Goal: Information Seeking & Learning: Learn about a topic

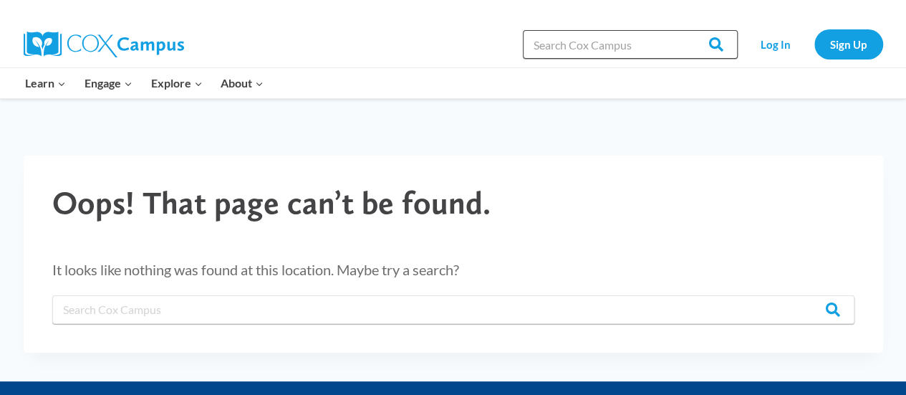
click at [533, 49] on input "Search in [URL][DOMAIN_NAME]" at bounding box center [630, 44] width 215 height 29
type input "writing implementation plan for Pre-Kindergarten"
click at [682, 30] on input "Search" at bounding box center [710, 44] width 56 height 29
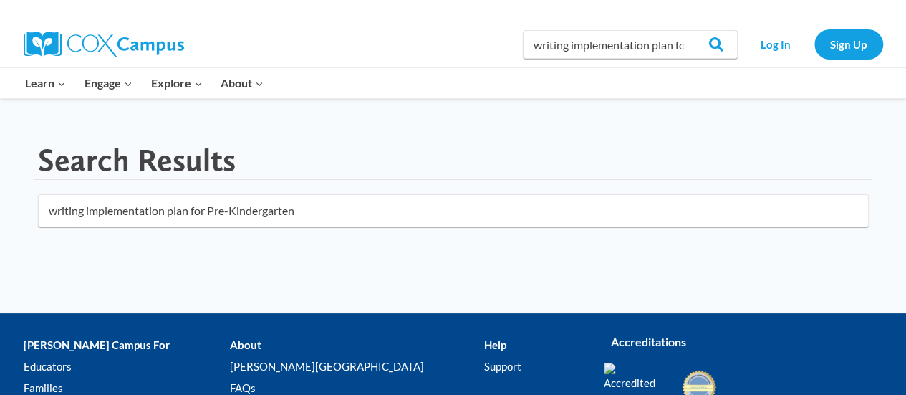
click at [284, 214] on input "writing implementation plan for Pre-Kindergarten" at bounding box center [453, 210] width 831 height 33
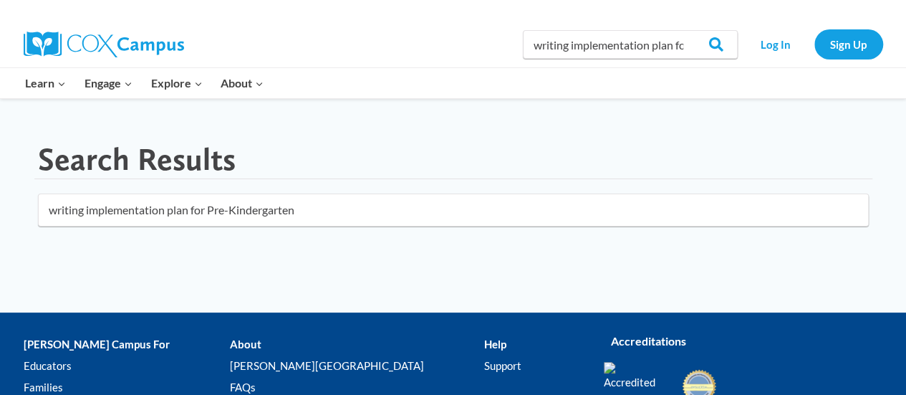
click at [301, 208] on input "writing implementation plan for Pre-Kindergarten" at bounding box center [453, 209] width 831 height 33
click at [99, 208] on input "writing implementation plan for Pre-Kindergarten" at bounding box center [453, 209] width 831 height 33
click at [52, 207] on input "writing implementation plan for Pre-Kindergarten" at bounding box center [453, 209] width 831 height 33
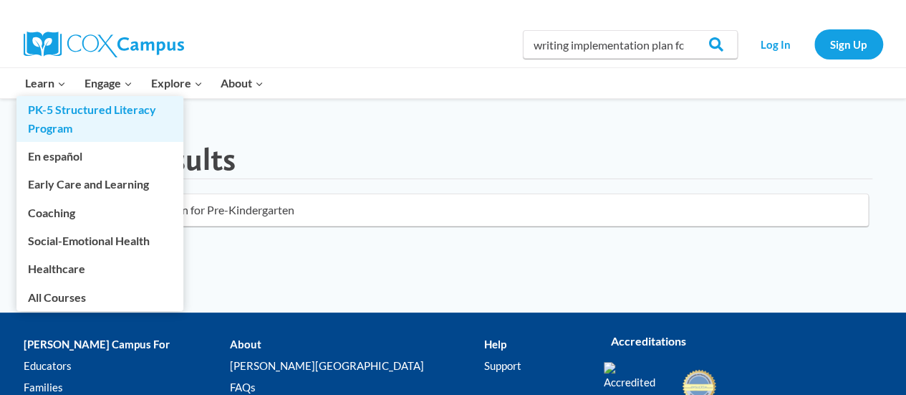
click at [69, 112] on link "PK-5 Structured Literacy Program" at bounding box center [99, 119] width 167 height 46
